Goal: Check status: Check status

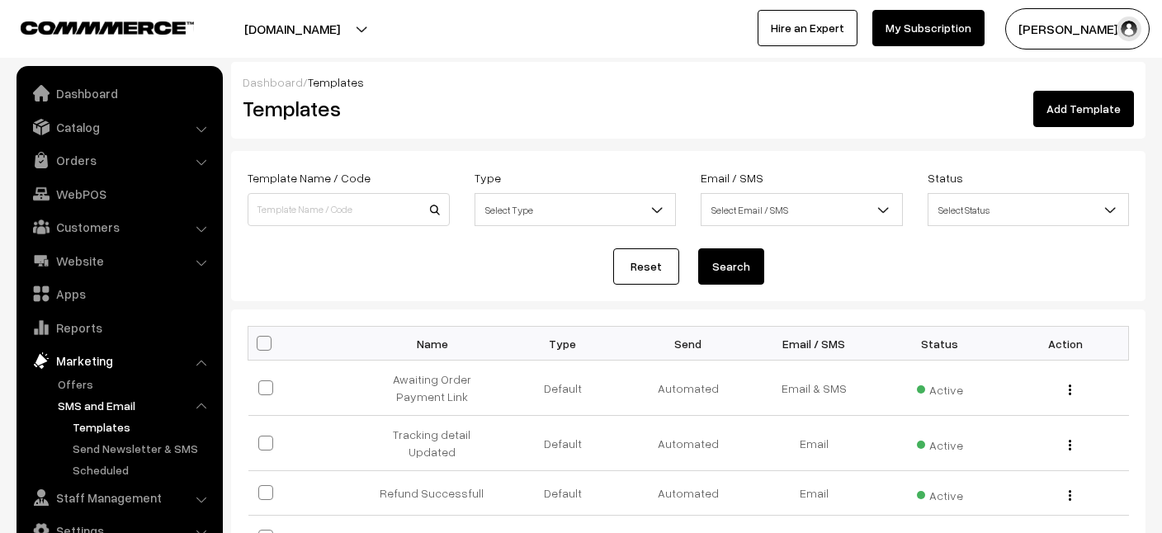
scroll to position [195, 0]
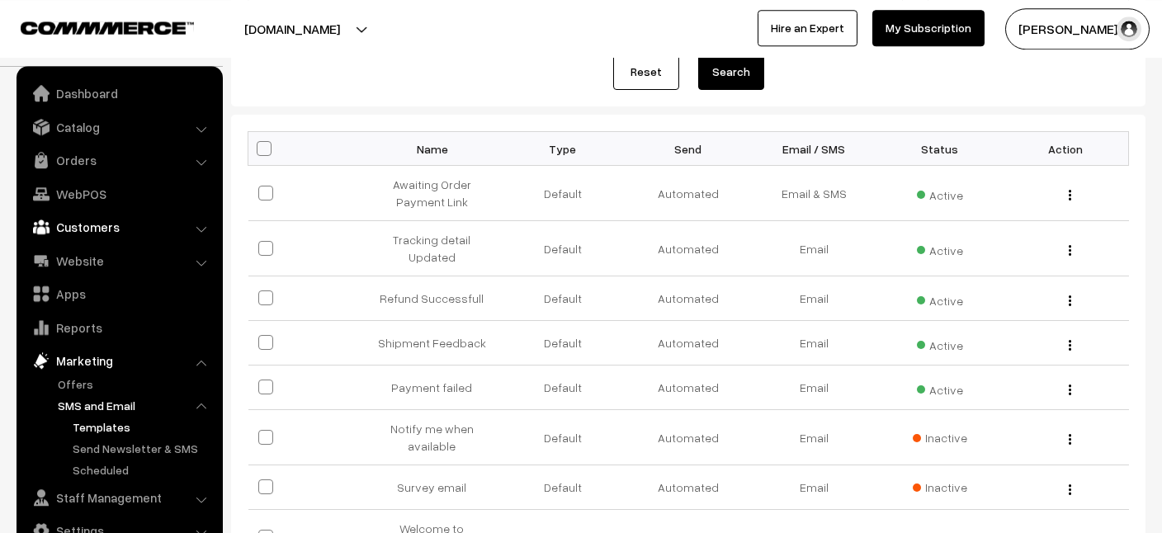
click at [102, 234] on link "Customers" at bounding box center [119, 227] width 196 height 30
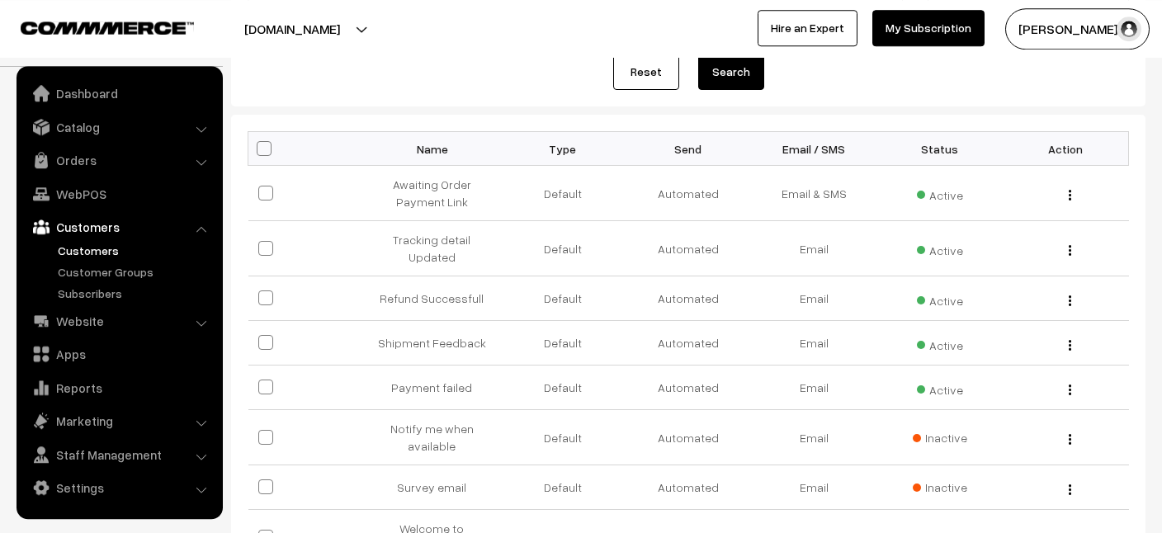
click at [96, 257] on link "Customers" at bounding box center [135, 250] width 163 height 17
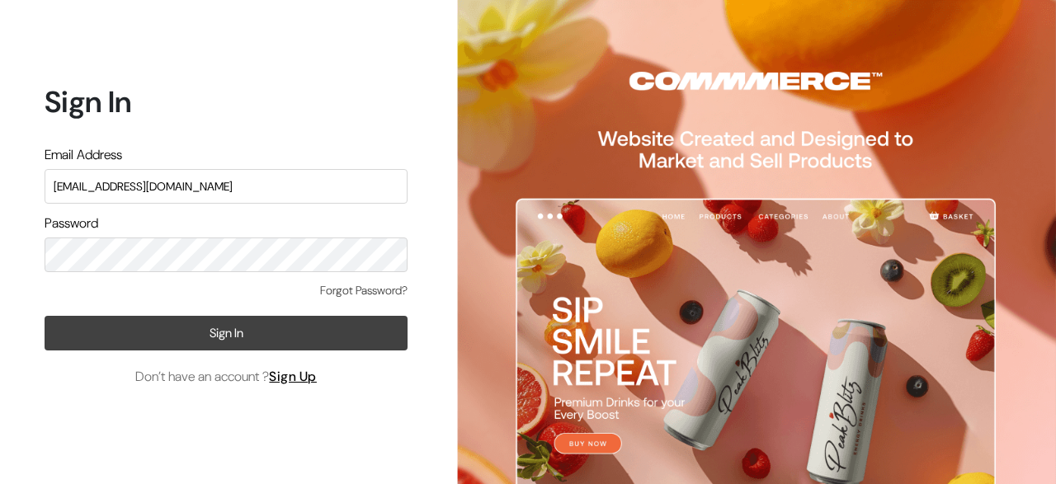
type input "srineevee47@gmail.com"
click at [204, 334] on button "Sign In" at bounding box center [226, 333] width 363 height 35
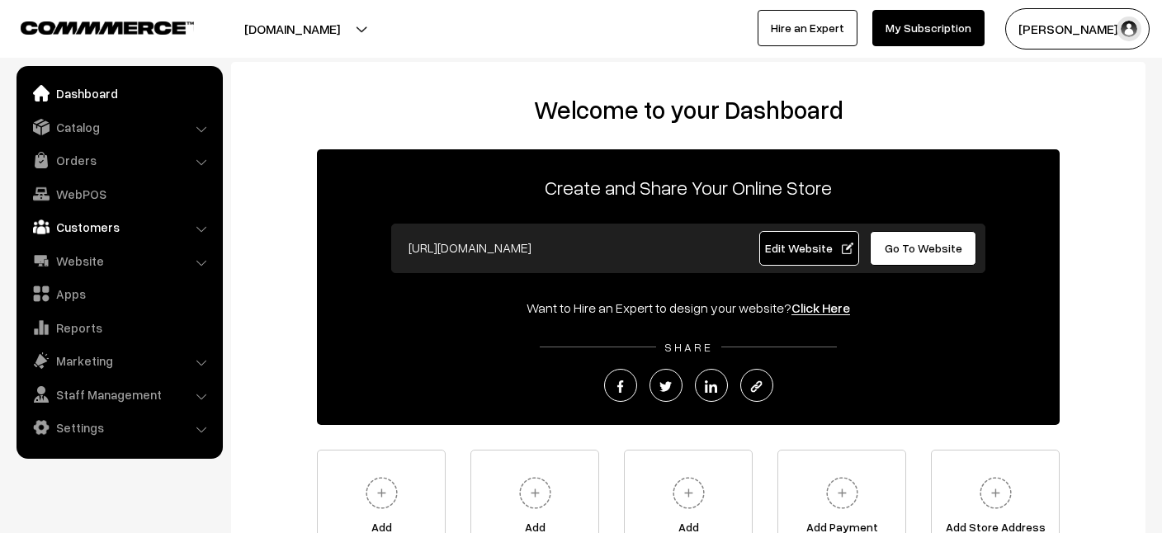
click at [82, 233] on link "Customers" at bounding box center [119, 227] width 196 height 30
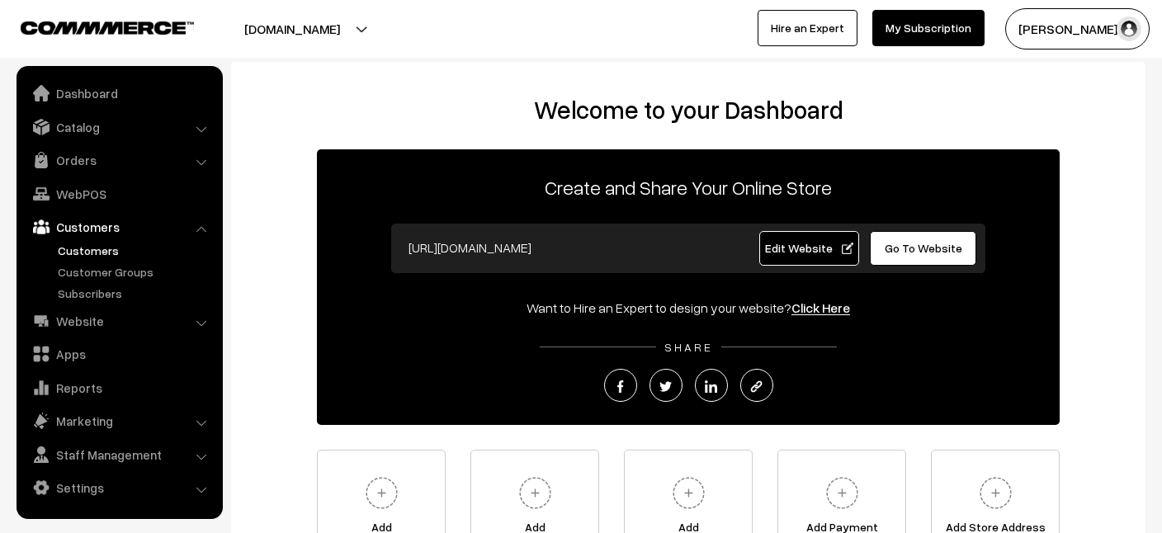
click at [83, 254] on link "Customers" at bounding box center [135, 250] width 163 height 17
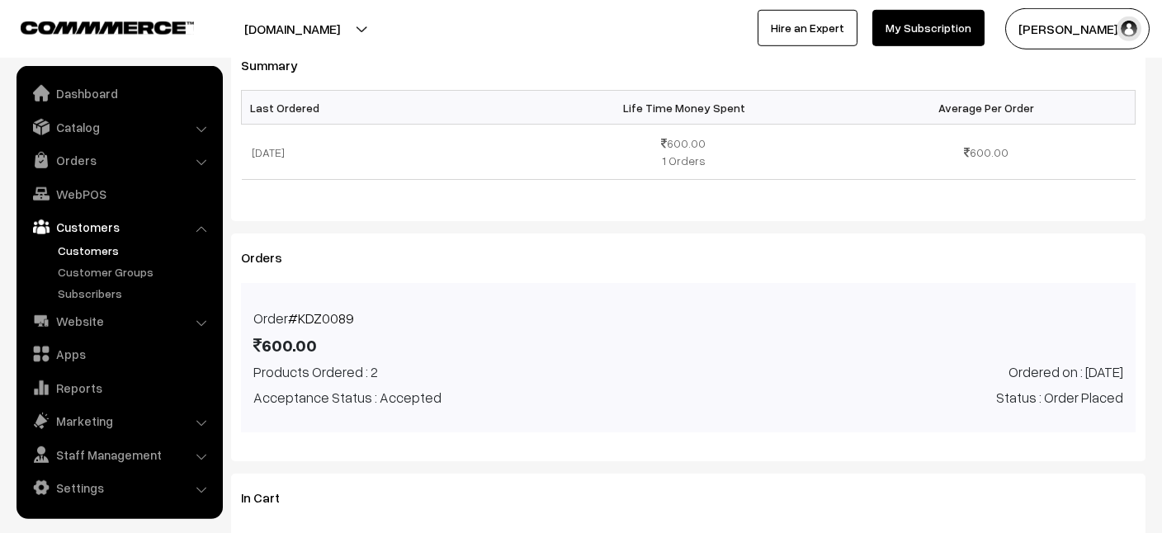
scroll to position [512, 0]
click at [1140, 277] on div "Orders Order #KDZ0089 600.00 Products Ordered : 2 Acceptance Status : Accepted …" at bounding box center [688, 349] width 914 height 228
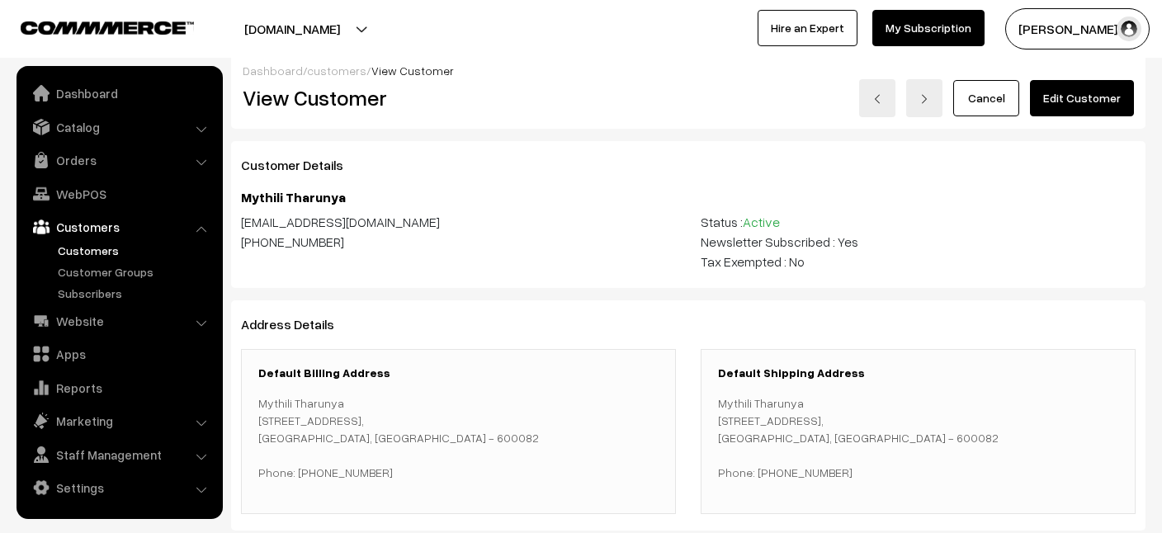
scroll to position [0, 0]
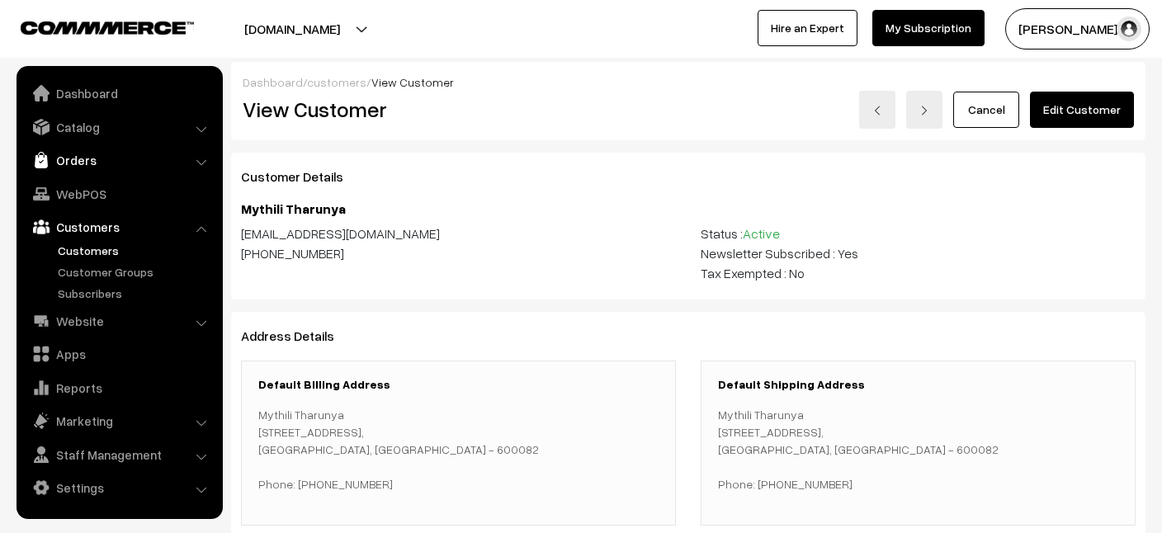
click at [87, 171] on link "Orders" at bounding box center [119, 160] width 196 height 30
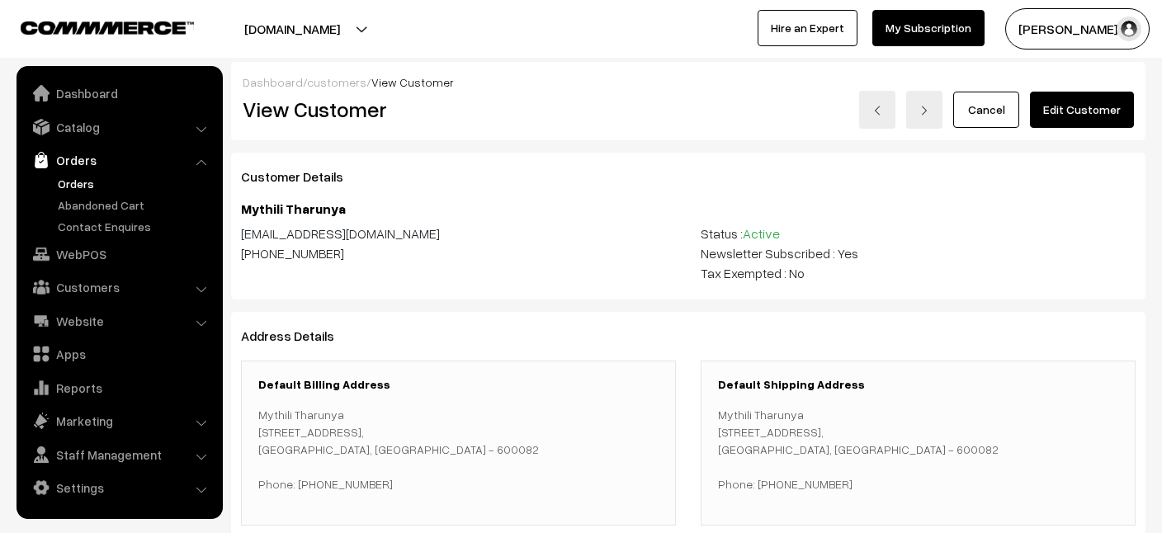
click at [81, 189] on link "Orders" at bounding box center [135, 183] width 163 height 17
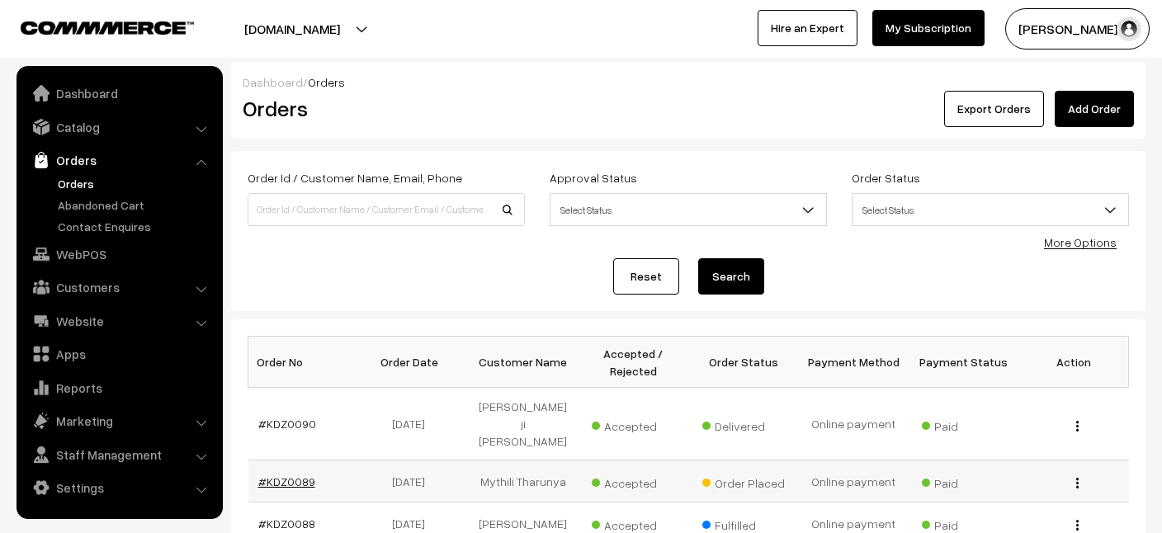
click at [281, 482] on link "#KDZ0089" at bounding box center [286, 481] width 57 height 14
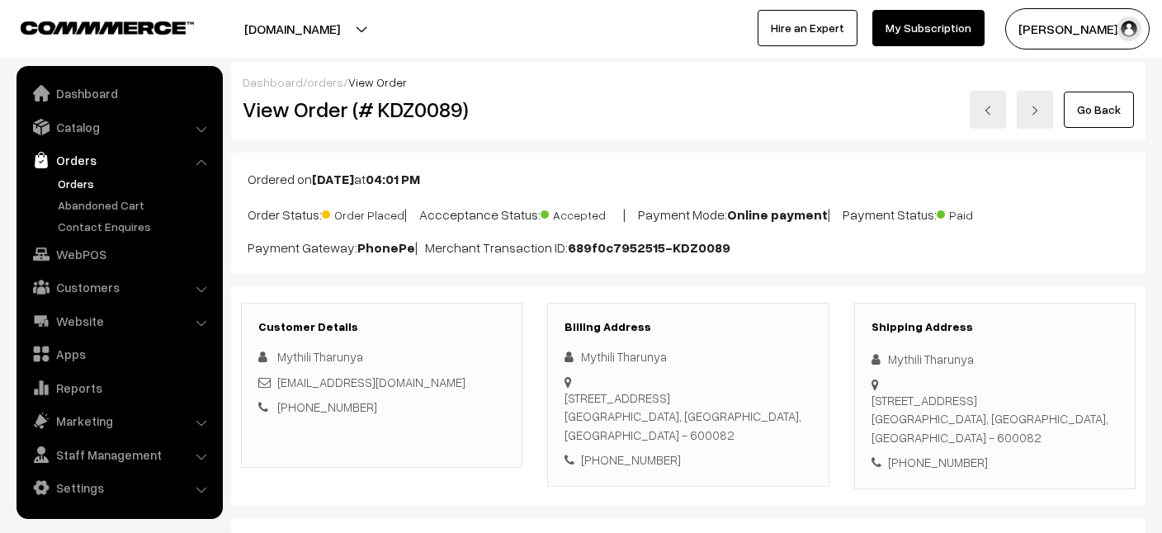
scroll to position [276, 0]
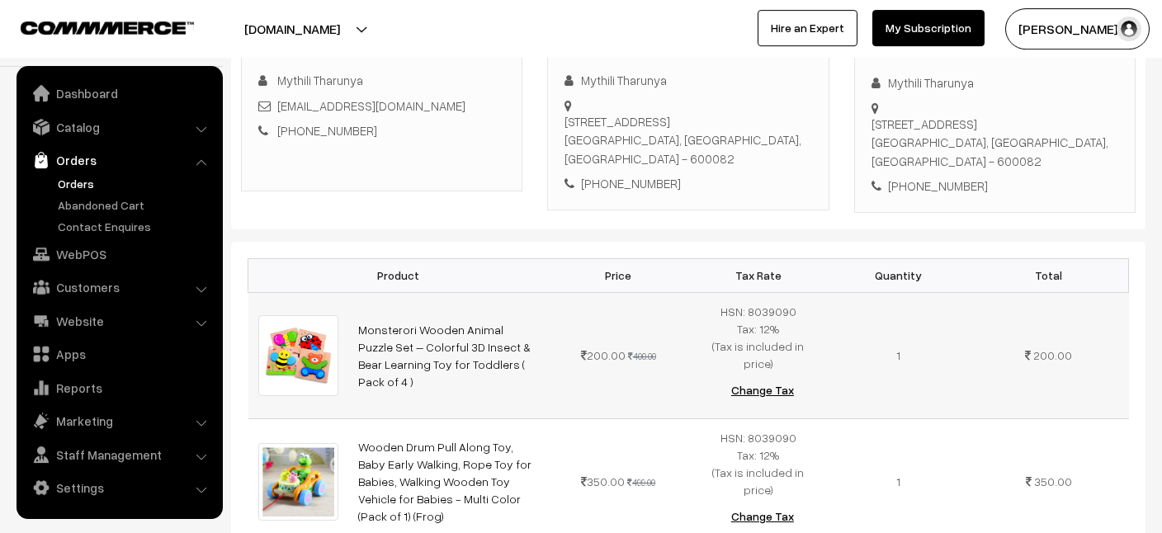
click at [303, 320] on img at bounding box center [298, 355] width 80 height 80
